Goal: Task Accomplishment & Management: Use online tool/utility

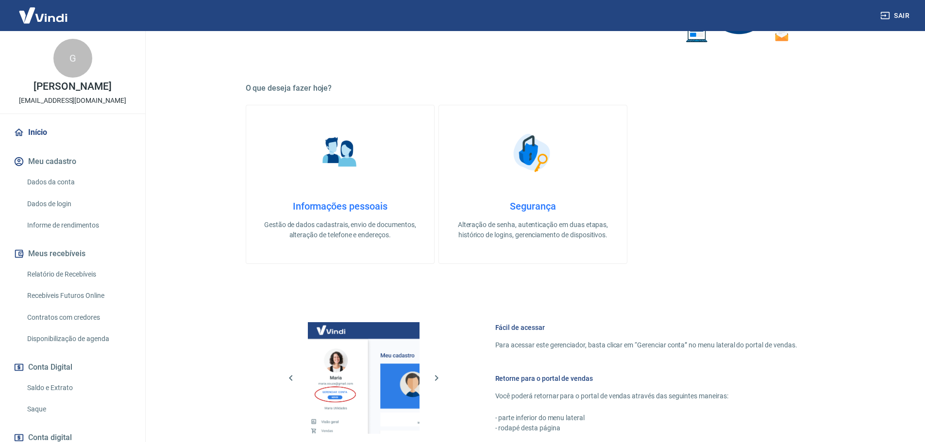
scroll to position [194, 0]
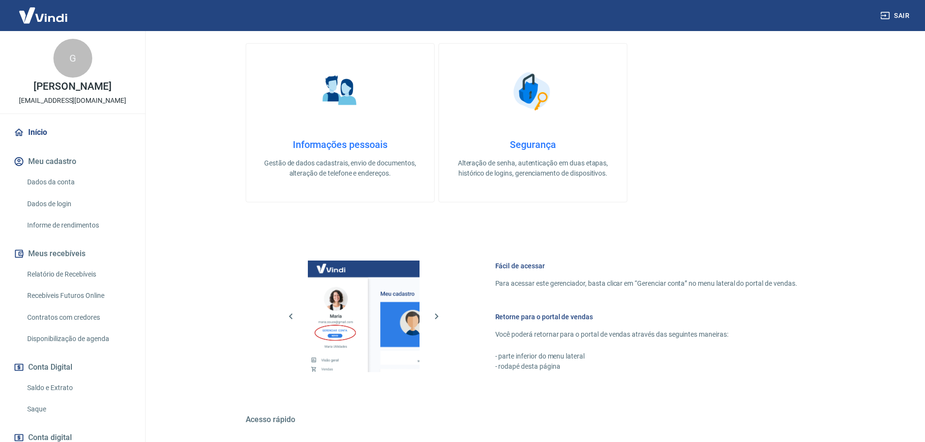
click at [38, 413] on link "Saque" at bounding box center [78, 410] width 110 height 20
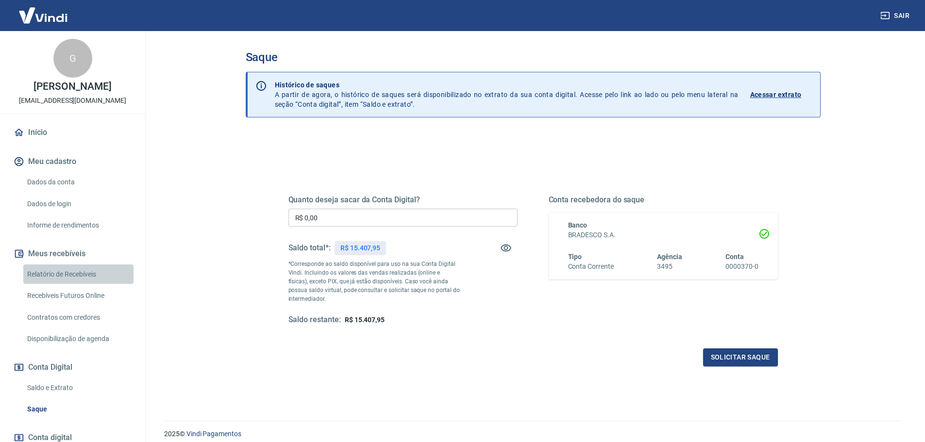
click at [81, 274] on link "Relatório de Recebíveis" at bounding box center [78, 275] width 110 height 20
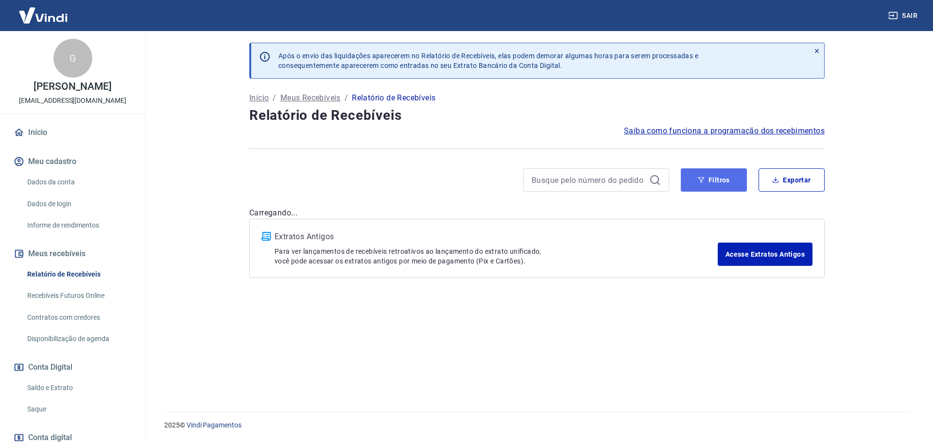
click at [706, 184] on button "Filtros" at bounding box center [713, 180] width 66 height 23
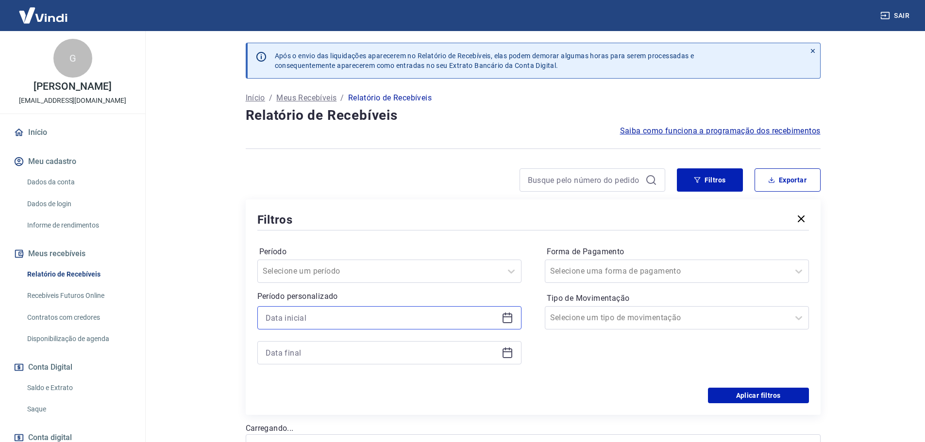
click at [287, 314] on input at bounding box center [382, 318] width 232 height 15
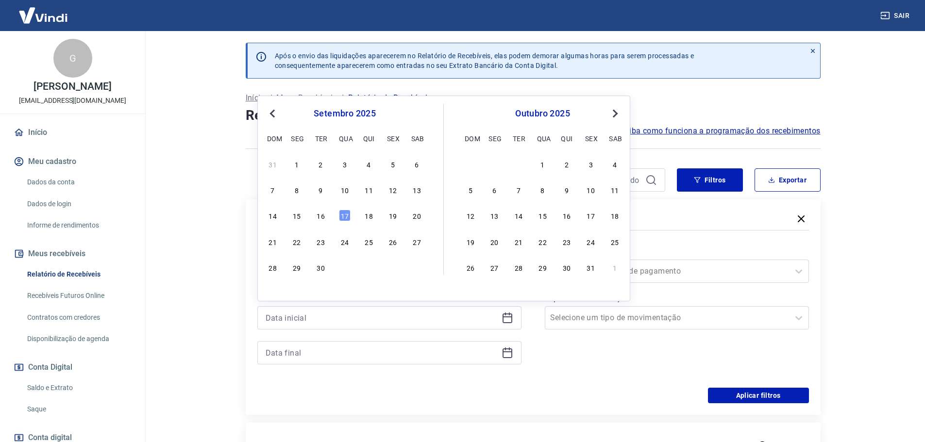
click at [370, 191] on div "11" at bounding box center [369, 190] width 12 height 12
type input "[DATE]"
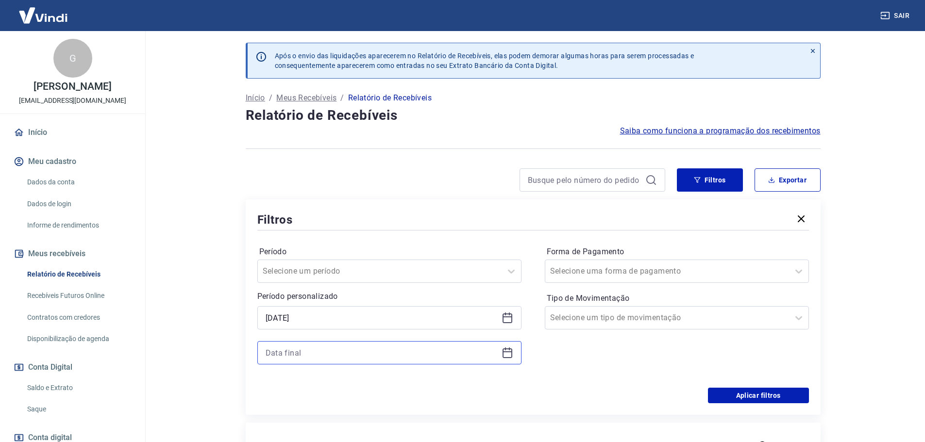
click at [333, 355] on input at bounding box center [382, 353] width 232 height 15
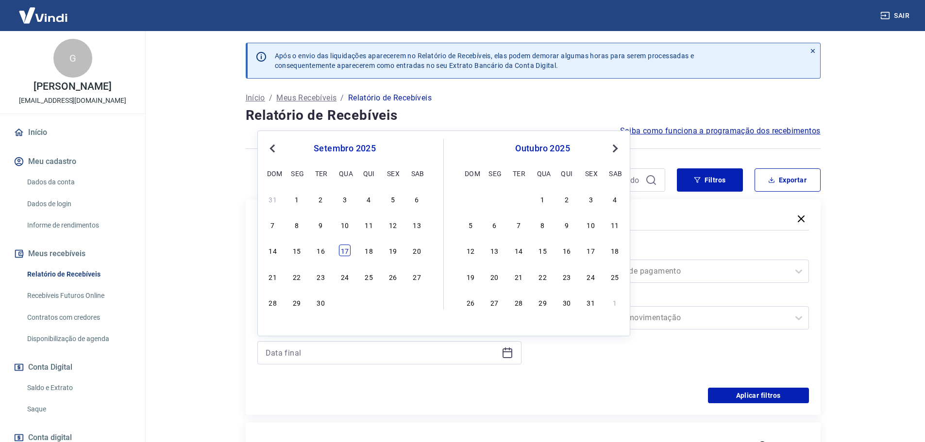
click at [346, 251] on div "17" at bounding box center [345, 251] width 12 height 12
type input "[DATE]"
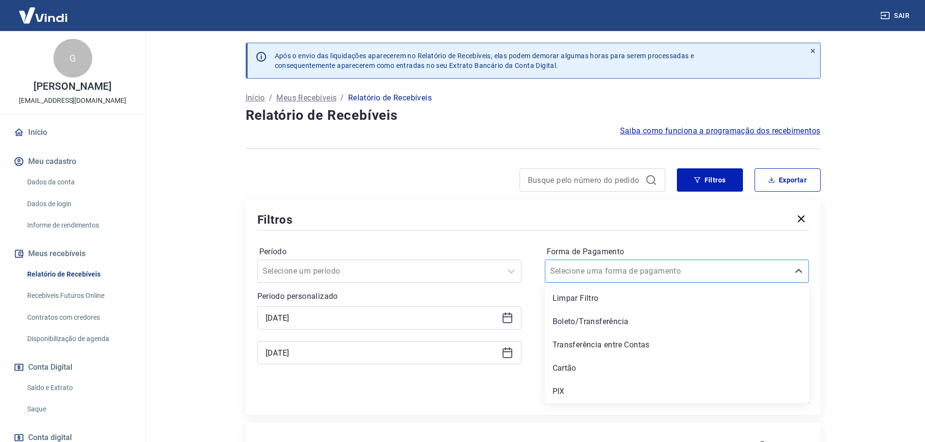
click at [613, 270] on input "Forma de Pagamento" at bounding box center [599, 272] width 98 height 12
click at [568, 394] on div "PIX" at bounding box center [677, 391] width 264 height 19
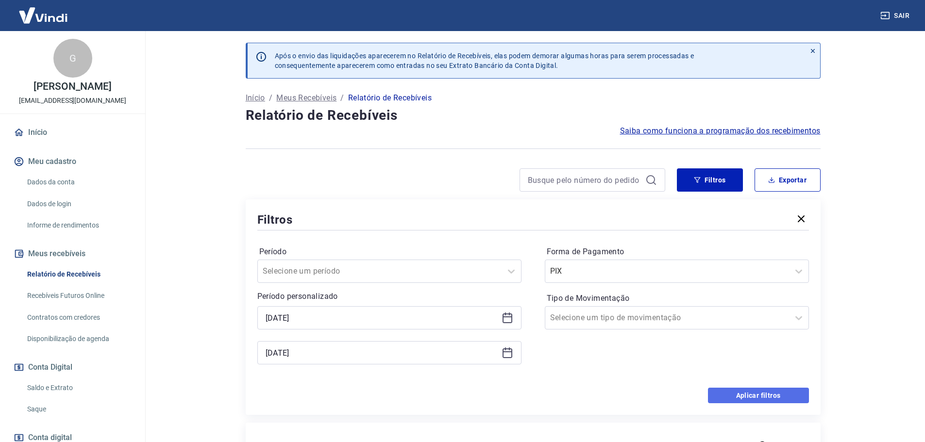
click at [759, 394] on button "Aplicar filtros" at bounding box center [758, 396] width 101 height 16
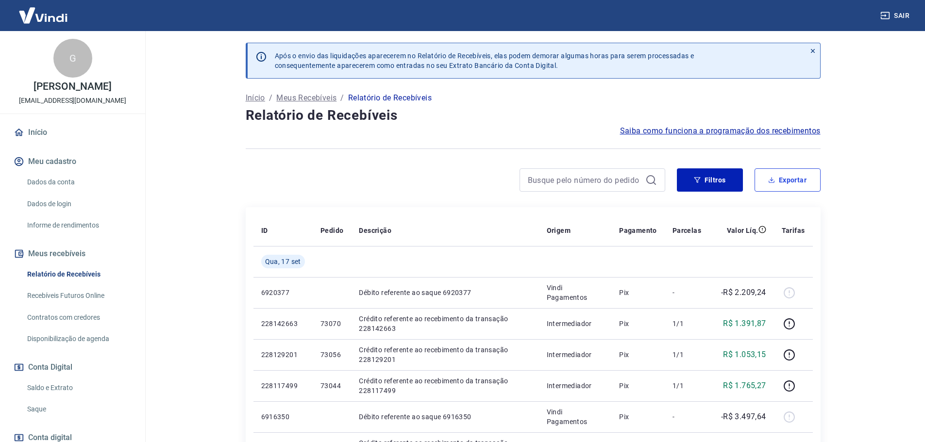
click at [787, 176] on button "Exportar" at bounding box center [788, 180] width 66 height 23
type input "[DATE]"
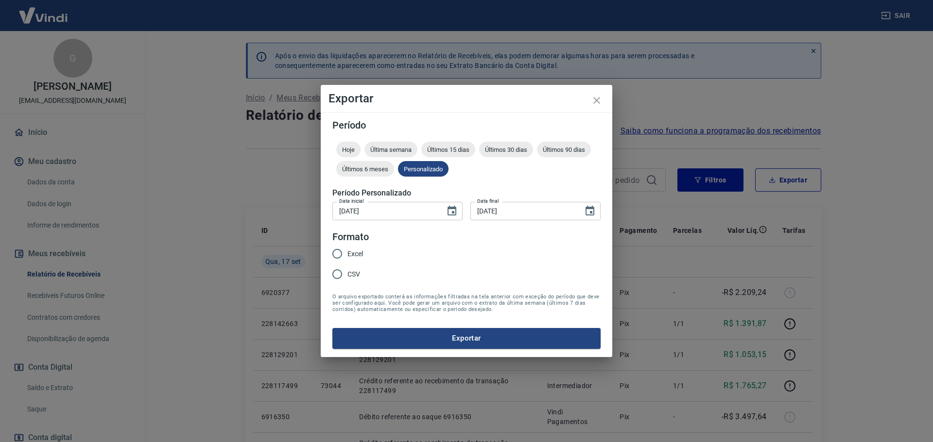
click at [351, 254] on span "Excel" at bounding box center [355, 254] width 16 height 10
click at [347, 254] on input "Excel" at bounding box center [337, 254] width 20 height 20
radio input "true"
click at [456, 336] on button "Exportar" at bounding box center [466, 338] width 268 height 20
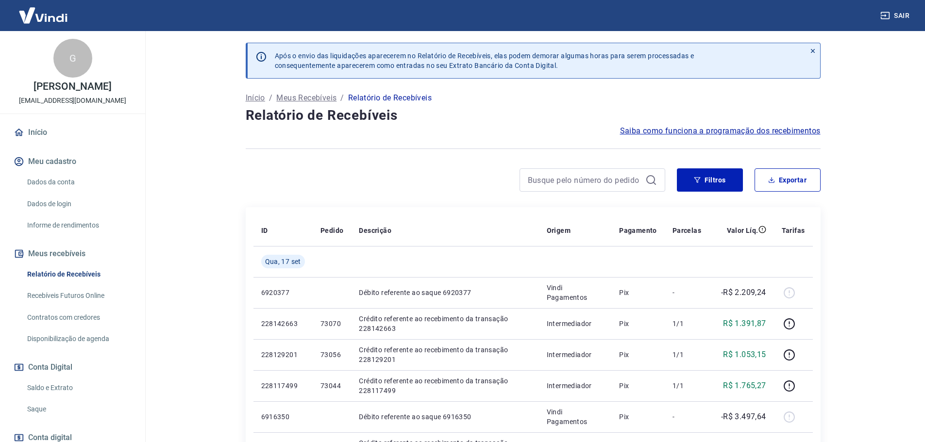
click at [355, 158] on div at bounding box center [533, 149] width 575 height 24
